Goal: Register for event/course

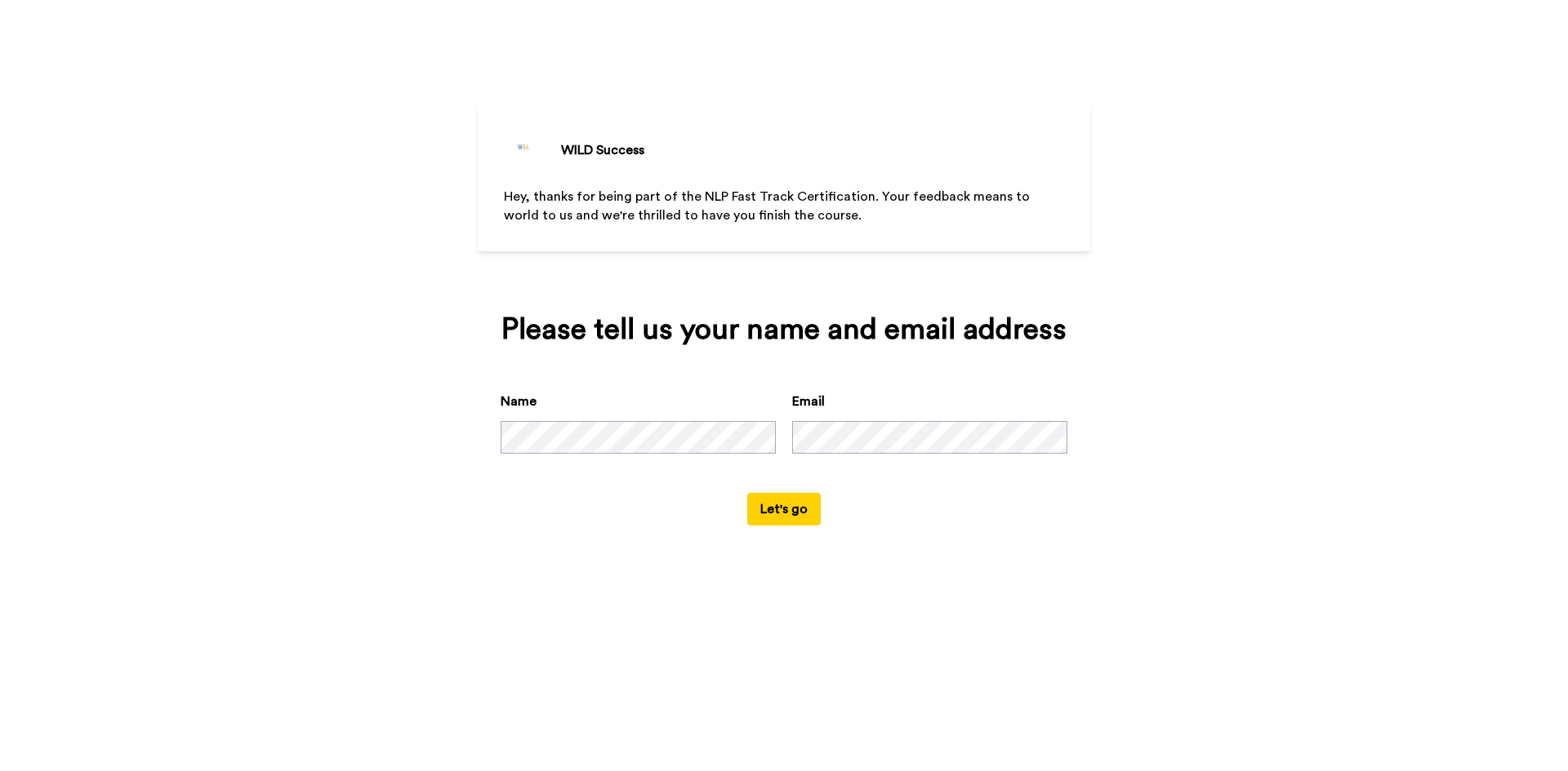
click at [786, 510] on button "Let's go" at bounding box center [784, 509] width 73 height 33
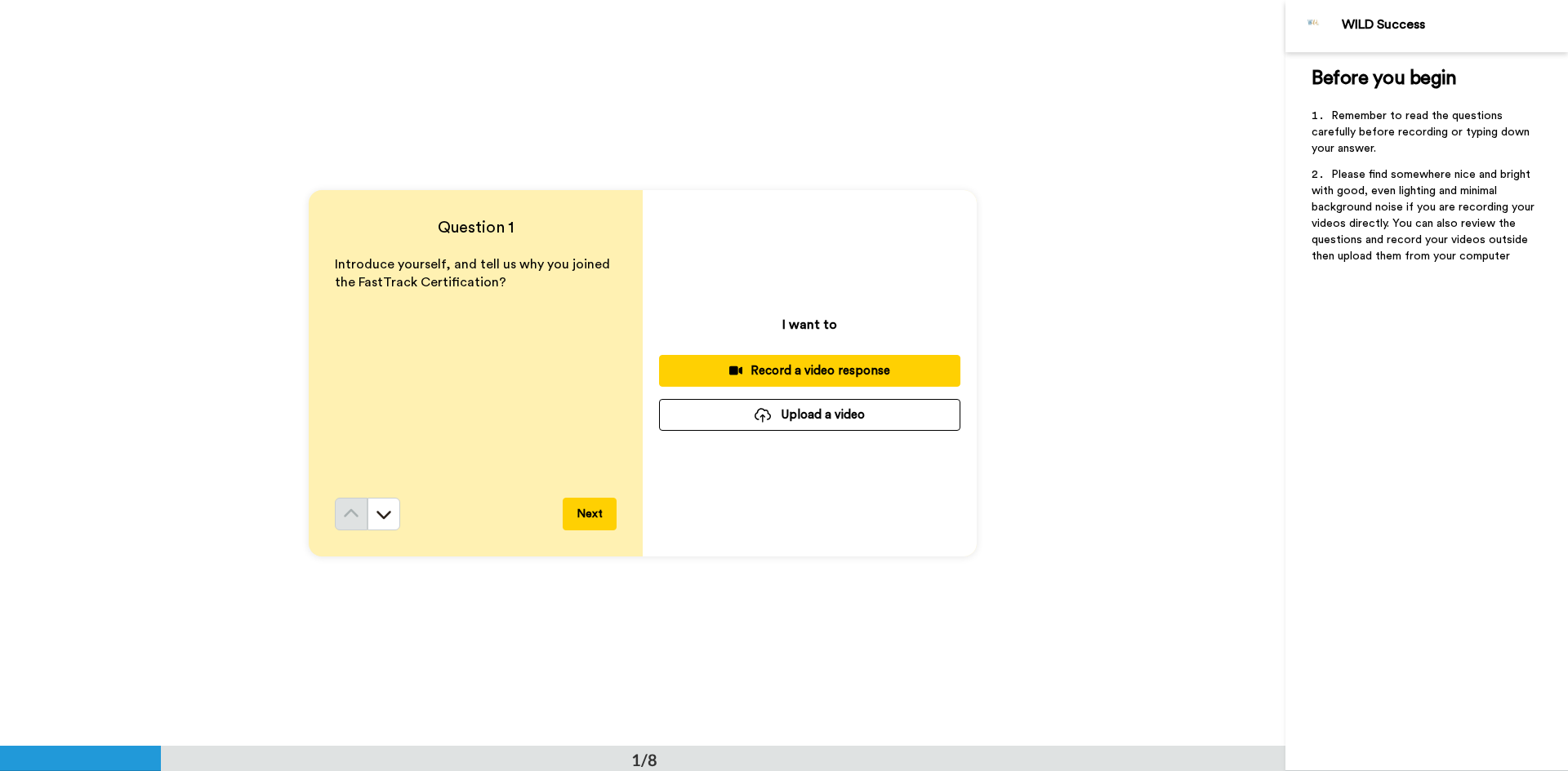
click at [589, 511] on button "Next" at bounding box center [589, 514] width 54 height 33
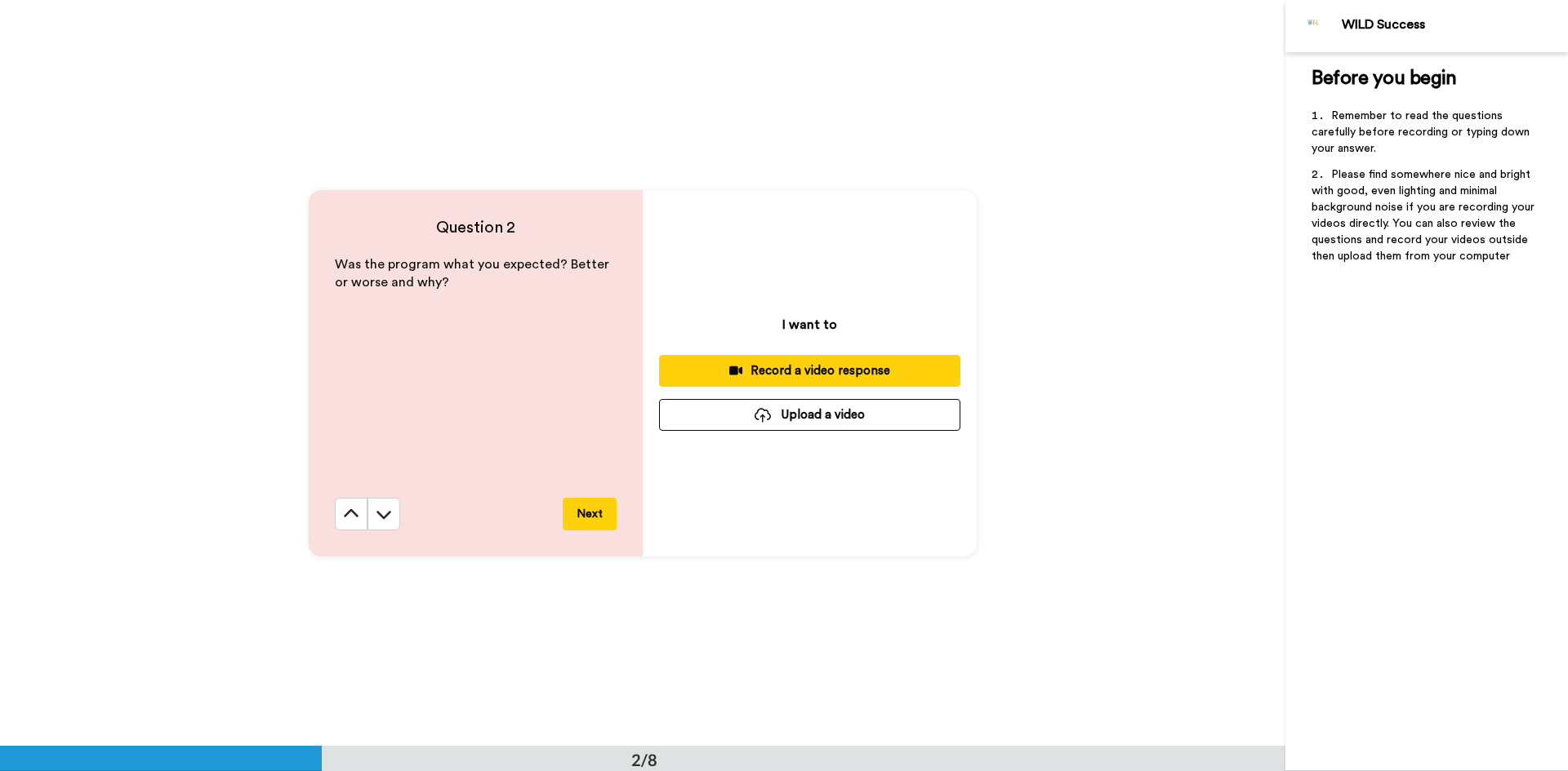
scroll to position [747, 0]
click at [589, 511] on button "Next" at bounding box center [589, 513] width 54 height 33
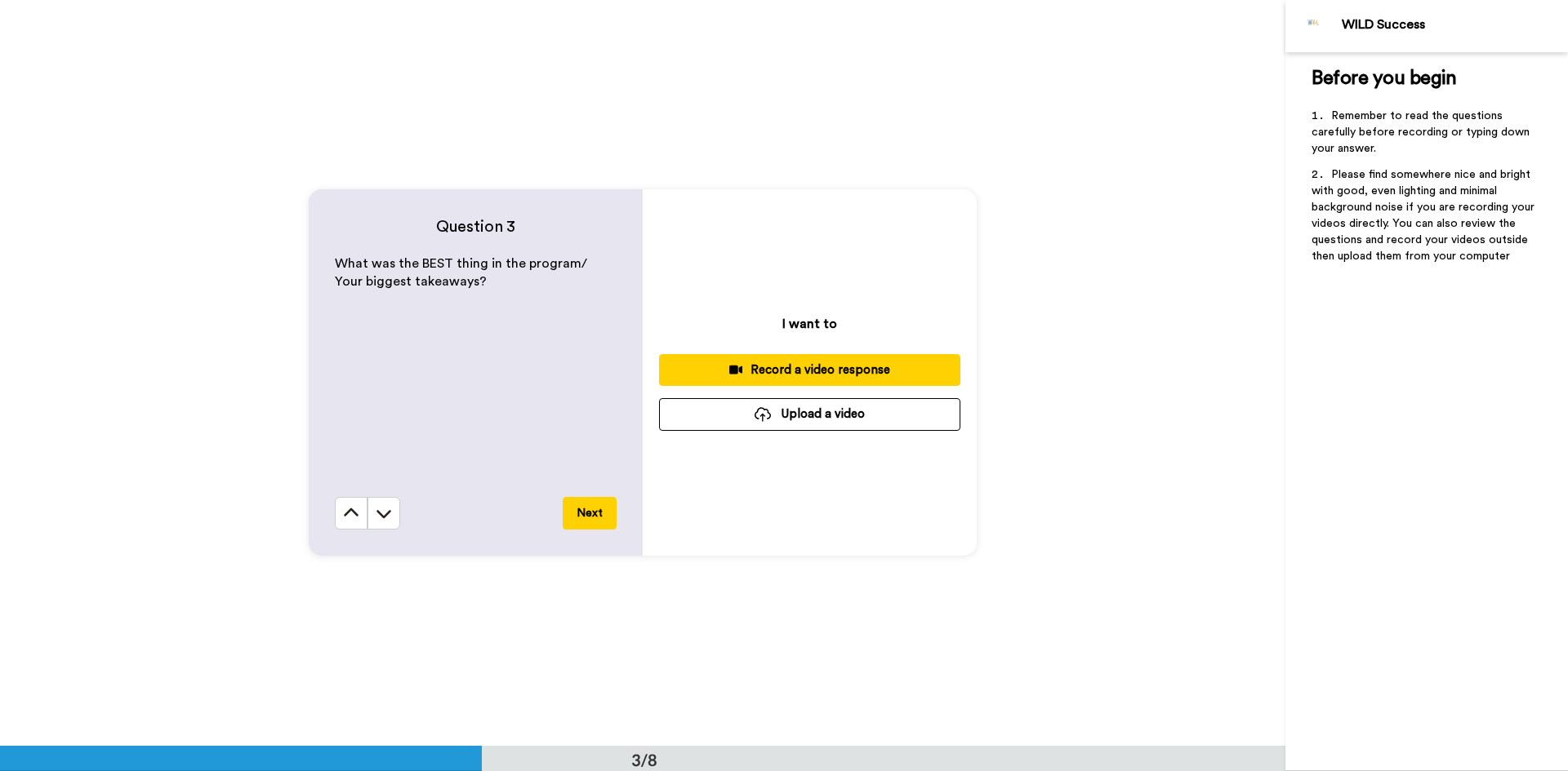
click at [589, 511] on button "Next" at bounding box center [589, 513] width 54 height 33
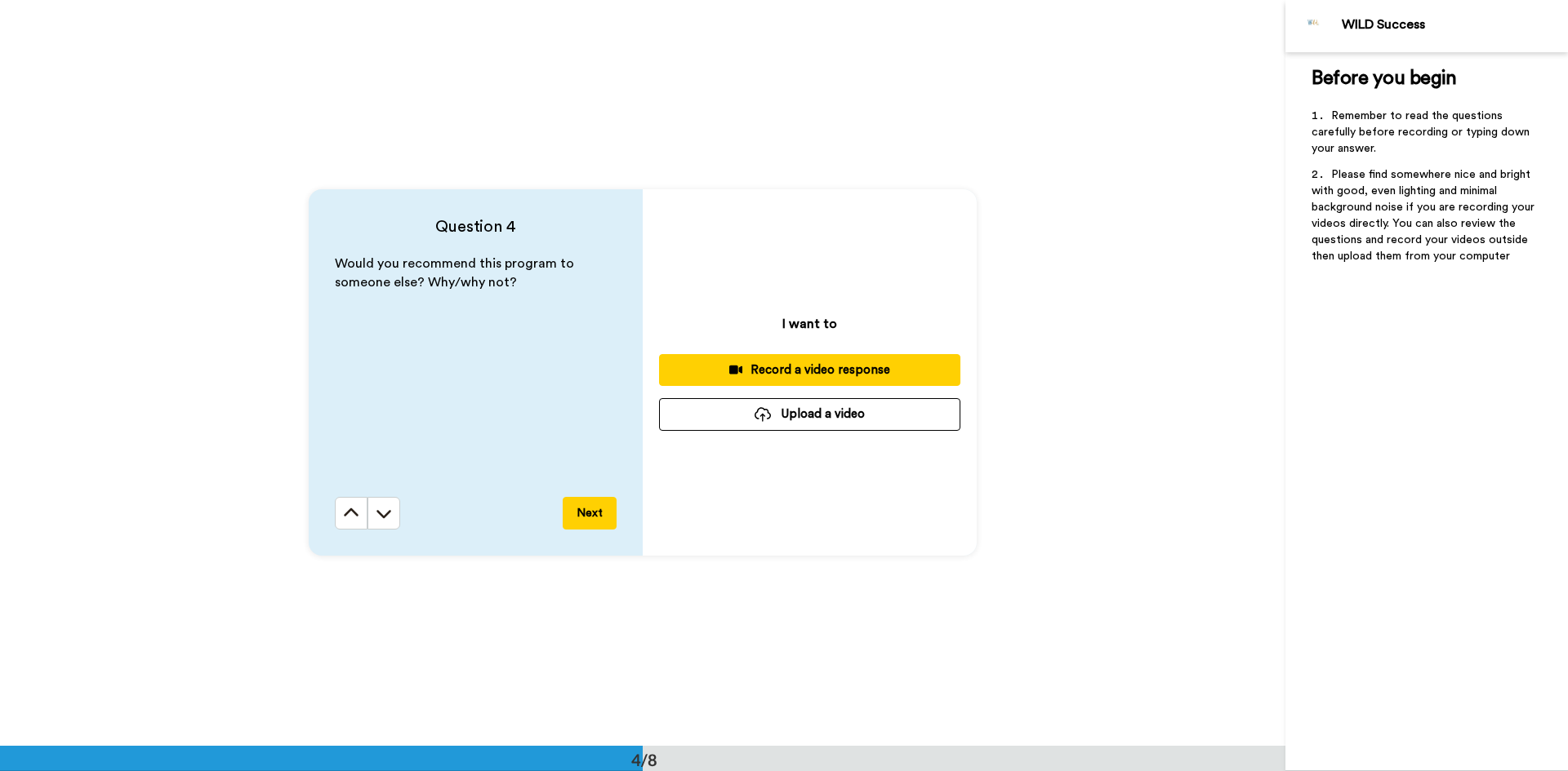
click at [589, 511] on button "Next" at bounding box center [589, 513] width 54 height 33
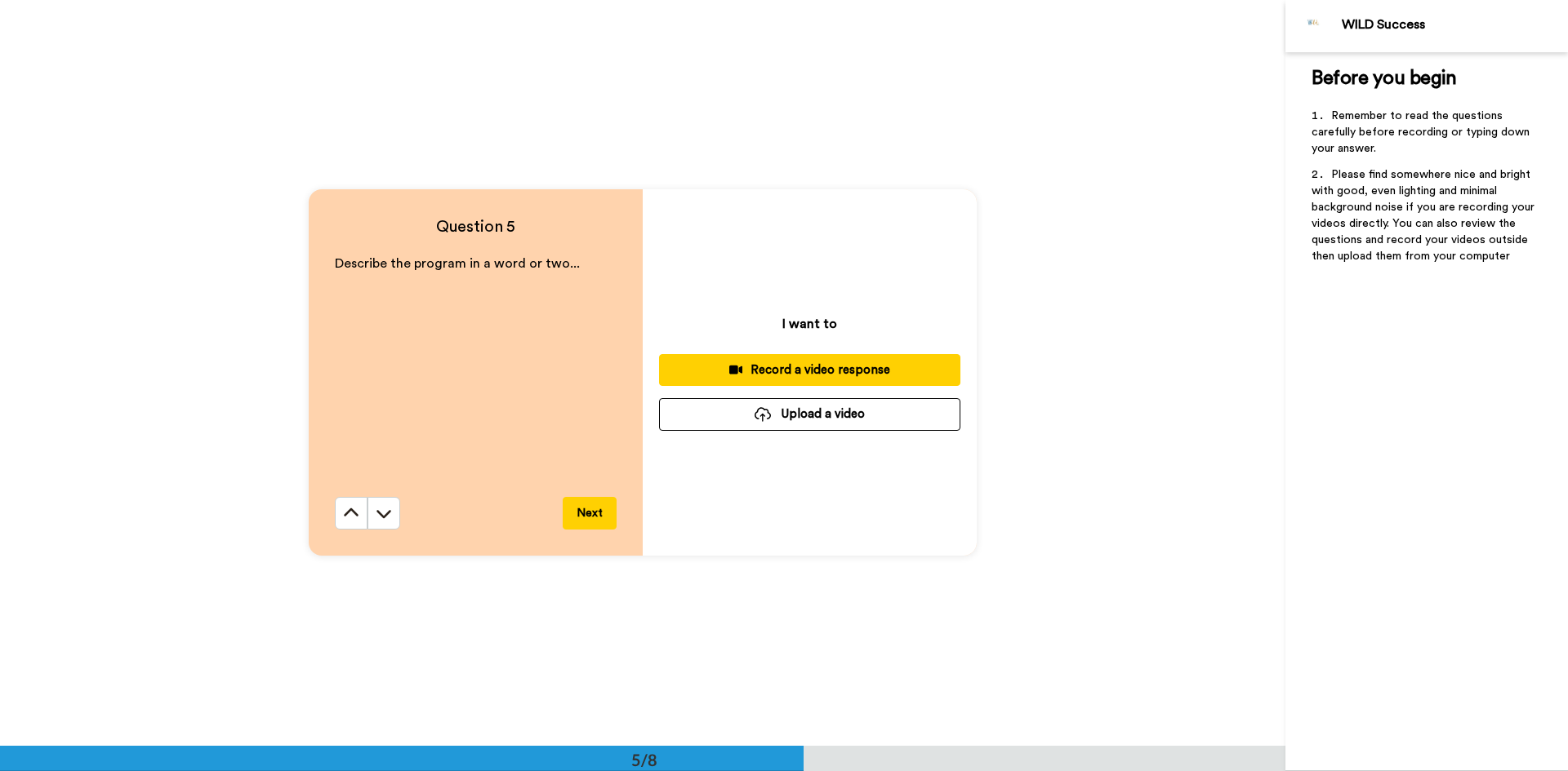
click at [589, 511] on button "Next" at bounding box center [589, 513] width 54 height 33
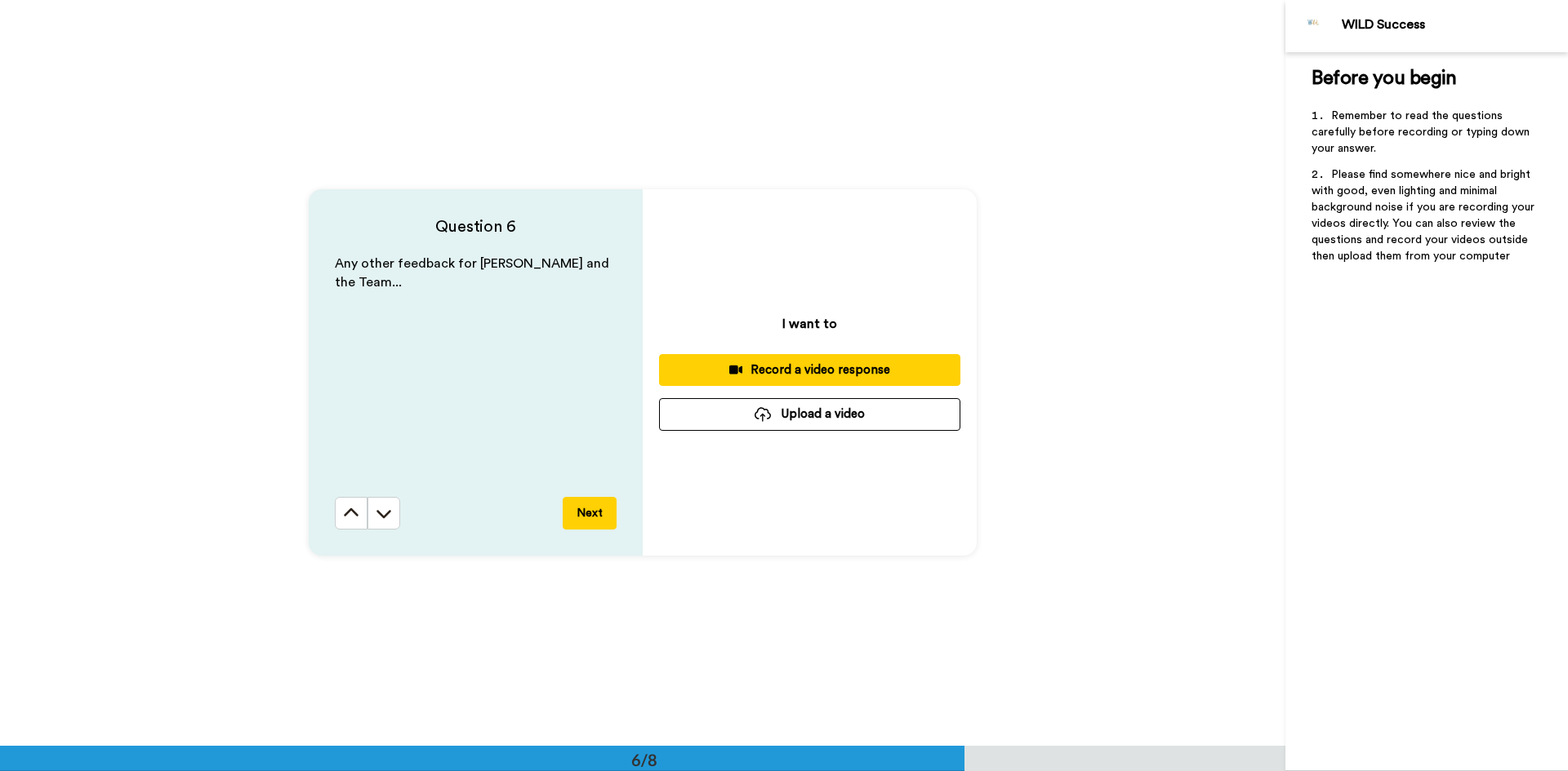
click at [589, 511] on button "Next" at bounding box center [589, 513] width 54 height 33
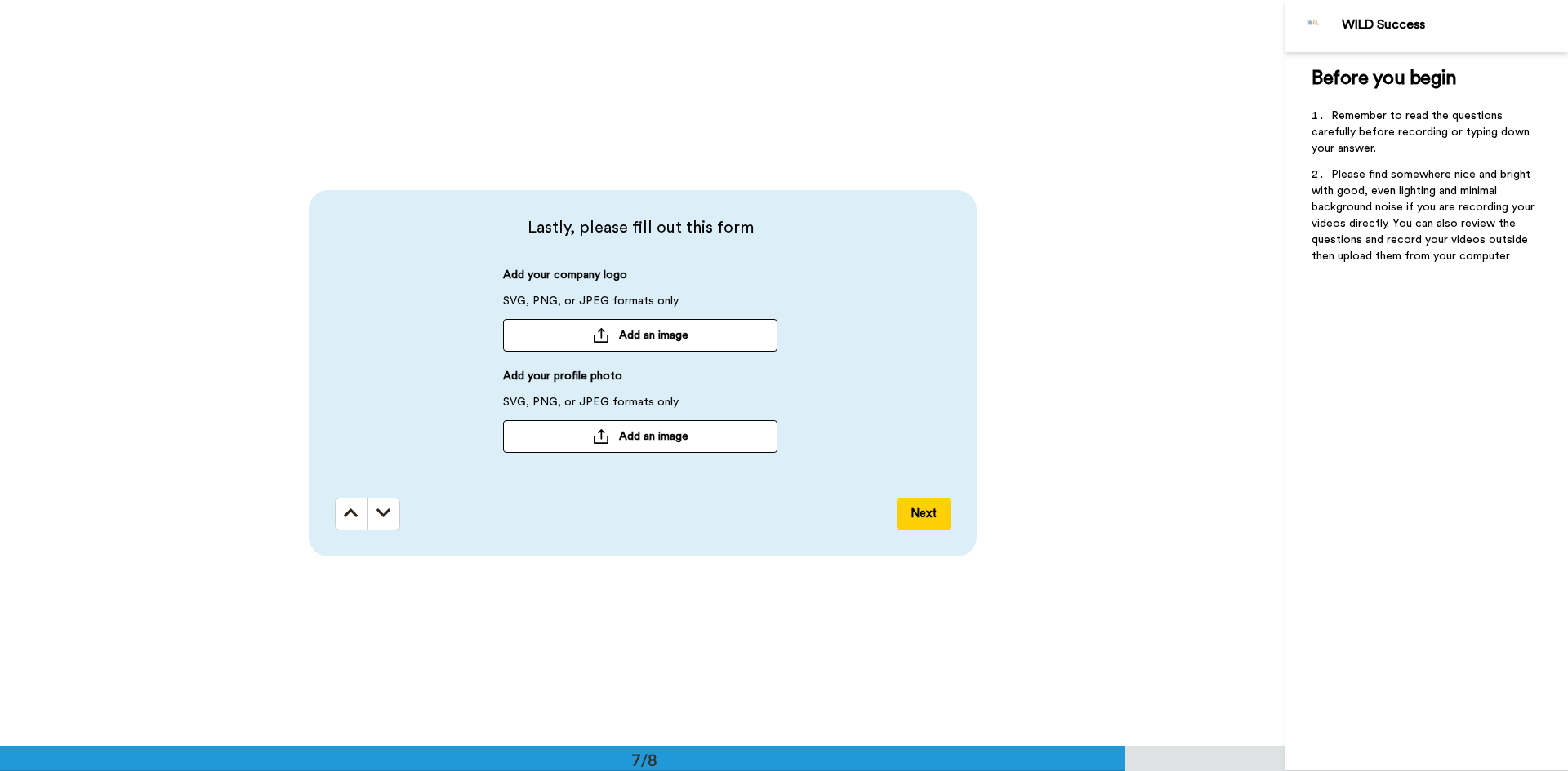
scroll to position [4476, 0]
